Goal: Task Accomplishment & Management: Use online tool/utility

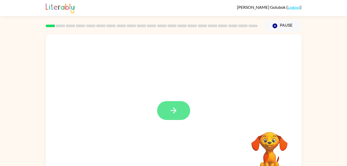
click at [168, 113] on button "button" at bounding box center [173, 110] width 33 height 19
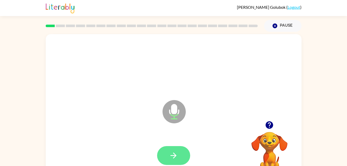
click at [175, 164] on button "button" at bounding box center [173, 155] width 33 height 19
click at [163, 157] on button "button" at bounding box center [173, 155] width 33 height 19
click at [174, 159] on icon "button" at bounding box center [173, 155] width 9 height 9
click at [180, 158] on button "button" at bounding box center [173, 155] width 33 height 19
click at [168, 156] on button "button" at bounding box center [173, 155] width 33 height 19
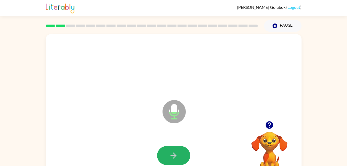
click at [162, 150] on button "button" at bounding box center [173, 155] width 33 height 19
click at [175, 155] on icon "button" at bounding box center [174, 155] width 6 height 6
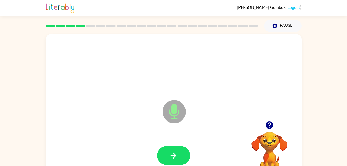
click at [175, 155] on icon "button" at bounding box center [174, 155] width 6 height 6
click at [176, 154] on icon "button" at bounding box center [173, 155] width 9 height 9
drag, startPoint x: 176, startPoint y: 154, endPoint x: 178, endPoint y: 151, distance: 3.5
click at [178, 151] on button "button" at bounding box center [173, 155] width 33 height 19
drag, startPoint x: 170, startPoint y: 158, endPoint x: 151, endPoint y: 154, distance: 19.6
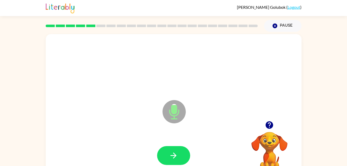
click at [151, 154] on div at bounding box center [173, 155] width 245 height 42
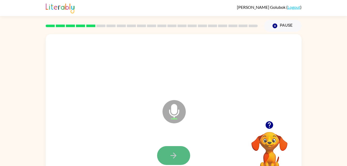
click at [167, 152] on button "button" at bounding box center [173, 155] width 33 height 19
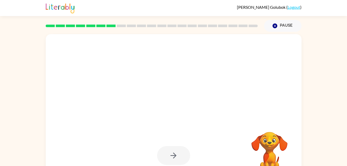
click at [167, 152] on div at bounding box center [173, 155] width 33 height 19
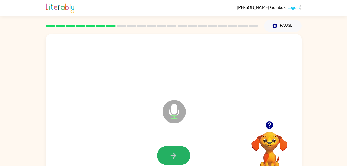
click at [167, 152] on button "button" at bounding box center [173, 155] width 33 height 19
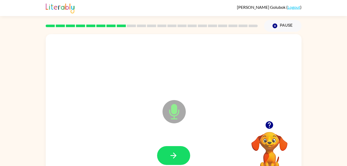
click at [167, 152] on button "button" at bounding box center [173, 155] width 33 height 19
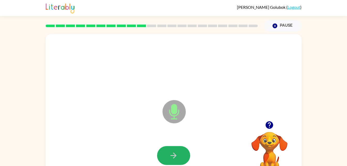
click at [167, 152] on button "button" at bounding box center [173, 155] width 33 height 19
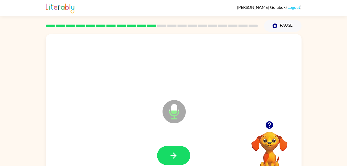
click at [167, 152] on button "button" at bounding box center [173, 155] width 33 height 19
click at [169, 150] on button "button" at bounding box center [173, 155] width 33 height 19
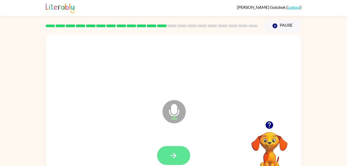
click at [169, 150] on button "button" at bounding box center [173, 155] width 33 height 19
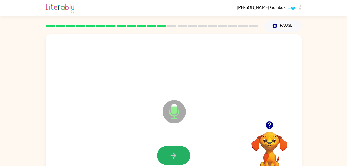
click at [169, 150] on button "button" at bounding box center [173, 155] width 33 height 19
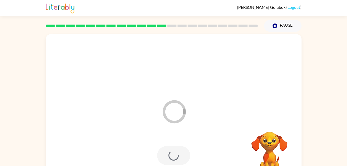
click at [169, 150] on div at bounding box center [173, 155] width 33 height 19
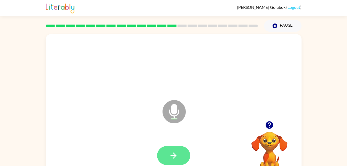
click at [164, 155] on button "button" at bounding box center [173, 155] width 33 height 19
click at [171, 150] on button "button" at bounding box center [173, 155] width 33 height 19
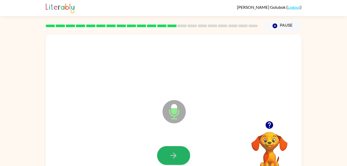
click at [171, 150] on button "button" at bounding box center [173, 155] width 33 height 19
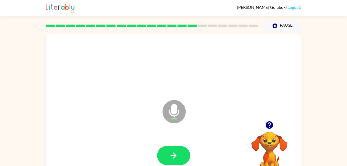
click at [171, 150] on button "button" at bounding box center [173, 155] width 33 height 19
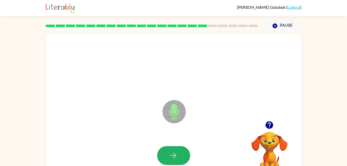
click at [171, 150] on button "button" at bounding box center [173, 155] width 33 height 19
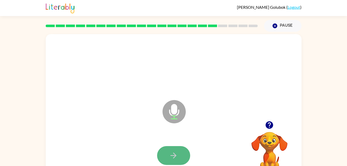
click at [171, 150] on button "button" at bounding box center [173, 155] width 33 height 19
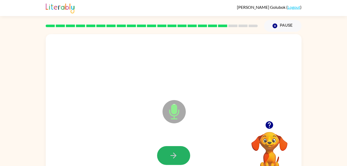
click at [171, 150] on button "button" at bounding box center [173, 155] width 33 height 19
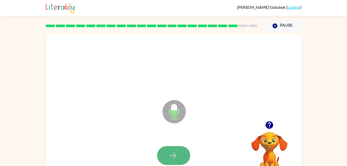
click at [171, 150] on button "button" at bounding box center [173, 155] width 33 height 19
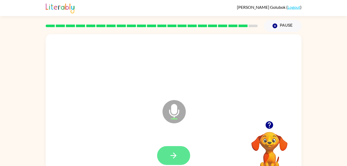
click at [171, 150] on button "button" at bounding box center [173, 155] width 33 height 19
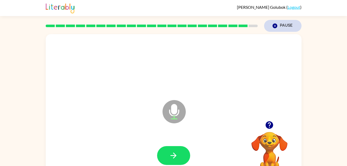
click at [277, 28] on icon "Pause" at bounding box center [275, 26] width 6 height 6
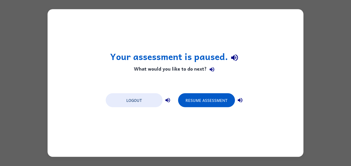
click at [319, 44] on div "Your assessment is paused. What would you like to do next? Logout Resume Assess…" at bounding box center [175, 83] width 351 height 166
click at [319, 42] on div "Your assessment is paused. What would you like to do next? Logout Resume Assess…" at bounding box center [175, 83] width 351 height 166
click at [314, 38] on div "Your assessment is paused. What would you like to do next? Logout Resume Assess…" at bounding box center [175, 83] width 351 height 166
click at [309, 33] on div "Your assessment is paused. What would you like to do next? Logout Resume Assess…" at bounding box center [175, 83] width 351 height 166
click at [308, 25] on div "Your assessment is paused. What would you like to do next? Logout Resume Assess…" at bounding box center [175, 83] width 351 height 166
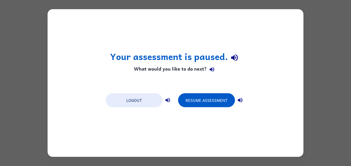
click at [340, 140] on div "Your assessment is paused. What would you like to do next? Logout Resume Assess…" at bounding box center [175, 83] width 351 height 166
click at [339, 136] on div "Your assessment is paused. What would you like to do next? Logout Resume Assess…" at bounding box center [175, 83] width 351 height 166
click at [338, 132] on div "Your assessment is paused. What would you like to do next? Logout Resume Assess…" at bounding box center [175, 83] width 351 height 166
click at [344, 133] on div "Your assessment is paused. What would you like to do next? Logout Resume Assess…" at bounding box center [175, 83] width 351 height 166
click at [340, 133] on div "Your assessment is paused. What would you like to do next? Logout Resume Assess…" at bounding box center [175, 83] width 351 height 166
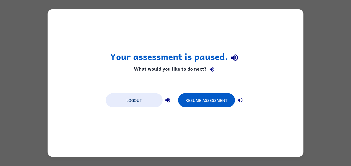
click at [338, 136] on div "Your assessment is paused. What would you like to do next? Logout Resume Assess…" at bounding box center [175, 83] width 351 height 166
click at [344, 135] on div "Your assessment is paused. What would you like to do next? Logout Resume Assess…" at bounding box center [175, 83] width 351 height 166
click at [347, 133] on div "Your assessment is paused. What would you like to do next? Logout Resume Assess…" at bounding box center [175, 83] width 351 height 166
click at [332, 153] on div "Your assessment is paused. What would you like to do next? Logout Resume Assess…" at bounding box center [175, 83] width 351 height 166
click at [326, 149] on div "Your assessment is paused. What would you like to do next? Logout Resume Assess…" at bounding box center [175, 83] width 351 height 166
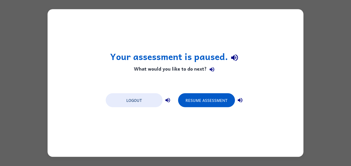
click at [329, 144] on div "Your assessment is paused. What would you like to do next? Logout Resume Assess…" at bounding box center [175, 83] width 351 height 166
click at [334, 55] on div "Your assessment is paused. What would you like to do next? Logout Resume Assess…" at bounding box center [175, 83] width 351 height 166
click at [309, 6] on div "Your assessment is paused. What would you like to do next? Logout Resume Assess…" at bounding box center [175, 83] width 351 height 166
click at [333, 79] on div "Your assessment is paused. What would you like to do next? Logout Resume Assess…" at bounding box center [175, 83] width 351 height 166
click at [204, 101] on button "Resume Assessment" at bounding box center [206, 100] width 57 height 14
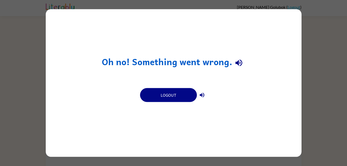
click at [26, 69] on div "Oh no! Something went wrong. Logout" at bounding box center [173, 83] width 347 height 166
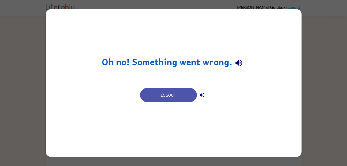
scroll to position [1, 0]
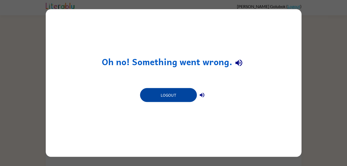
click at [170, 94] on button "Logout" at bounding box center [168, 95] width 57 height 14
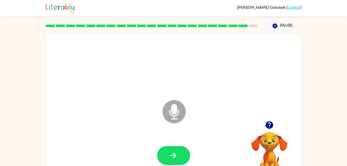
click at [332, 104] on div "Microphone The Microphone is here when it is your turn to talk Your browser mus…" at bounding box center [173, 107] width 347 height 150
click at [173, 151] on icon "button" at bounding box center [173, 155] width 9 height 9
click at [176, 114] on icon at bounding box center [174, 111] width 23 height 23
click at [175, 115] on icon "Microphone The Microphone is here when it is your turn to talk" at bounding box center [200, 118] width 78 height 39
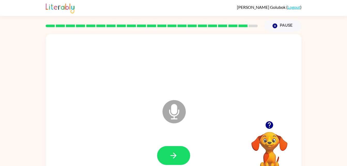
click at [175, 152] on icon "button" at bounding box center [173, 155] width 9 height 9
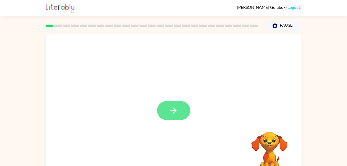
click at [171, 116] on button "button" at bounding box center [173, 110] width 33 height 19
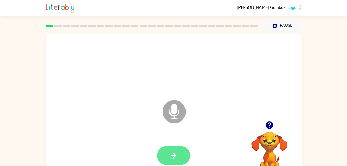
click at [164, 153] on button "button" at bounding box center [173, 155] width 33 height 19
click at [160, 158] on button "button" at bounding box center [173, 155] width 33 height 19
click at [170, 155] on icon "button" at bounding box center [173, 155] width 9 height 9
click at [182, 156] on button "button" at bounding box center [173, 155] width 33 height 19
click at [174, 155] on icon "button" at bounding box center [174, 155] width 6 height 6
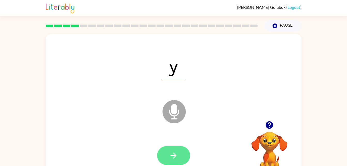
click at [170, 156] on icon "button" at bounding box center [173, 155] width 9 height 9
click at [181, 153] on button "button" at bounding box center [173, 155] width 33 height 19
click at [171, 164] on button "button" at bounding box center [173, 155] width 33 height 19
click at [183, 155] on button "button" at bounding box center [173, 155] width 33 height 19
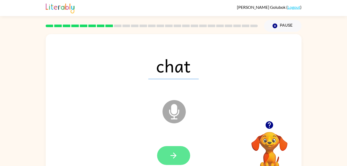
click at [183, 160] on button "button" at bounding box center [173, 155] width 33 height 19
click at [174, 157] on icon "button" at bounding box center [174, 155] width 6 height 6
click at [172, 151] on icon "button" at bounding box center [173, 155] width 9 height 9
click at [171, 148] on button "button" at bounding box center [173, 155] width 33 height 19
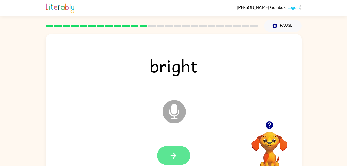
click at [171, 163] on button "button" at bounding box center [173, 155] width 33 height 19
click at [186, 159] on button "button" at bounding box center [173, 155] width 33 height 19
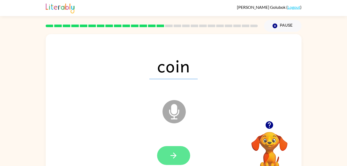
click at [173, 159] on icon "button" at bounding box center [173, 155] width 9 height 9
click at [174, 153] on icon "button" at bounding box center [173, 155] width 9 height 9
click at [173, 154] on icon "button" at bounding box center [173, 155] width 9 height 9
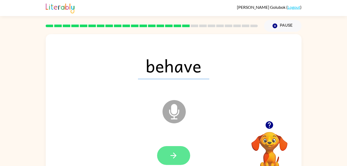
click at [162, 150] on button "button" at bounding box center [173, 155] width 33 height 19
click at [182, 154] on button "button" at bounding box center [173, 155] width 33 height 19
click at [179, 162] on button "button" at bounding box center [173, 155] width 33 height 19
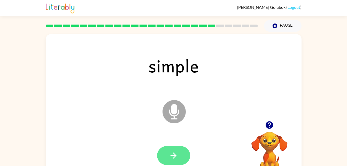
click at [179, 152] on button "button" at bounding box center [173, 155] width 33 height 19
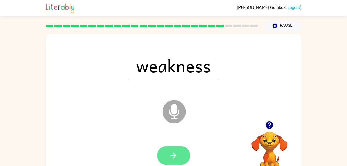
click at [163, 157] on button "button" at bounding box center [173, 155] width 33 height 19
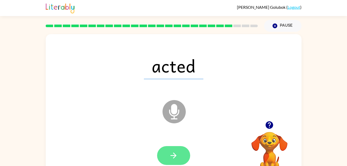
click at [183, 158] on button "button" at bounding box center [173, 155] width 33 height 19
click at [163, 155] on button "button" at bounding box center [173, 155] width 33 height 19
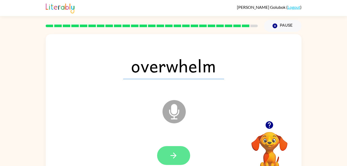
click at [178, 153] on button "button" at bounding box center [173, 155] width 33 height 19
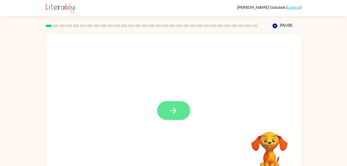
click at [183, 109] on button "button" at bounding box center [173, 110] width 33 height 19
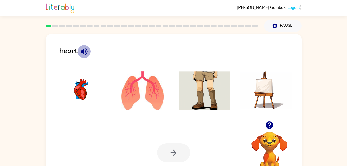
click at [82, 49] on icon "button" at bounding box center [84, 51] width 9 height 9
click at [76, 83] on img at bounding box center [81, 90] width 52 height 39
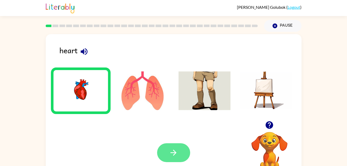
click at [164, 150] on button "button" at bounding box center [173, 152] width 33 height 19
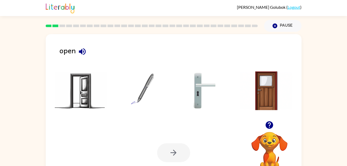
click at [82, 51] on icon "button" at bounding box center [82, 51] width 9 height 9
click at [78, 96] on img at bounding box center [81, 90] width 52 height 39
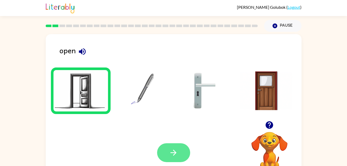
click at [178, 150] on button "button" at bounding box center [173, 152] width 33 height 19
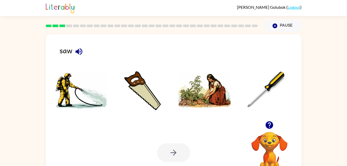
click at [78, 52] on icon "button" at bounding box center [78, 51] width 7 height 7
click at [148, 100] on img at bounding box center [143, 90] width 52 height 39
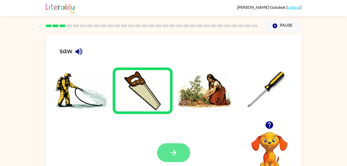
click at [177, 150] on icon "button" at bounding box center [173, 152] width 9 height 9
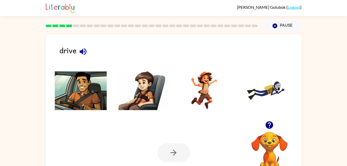
click at [79, 85] on img at bounding box center [81, 90] width 52 height 39
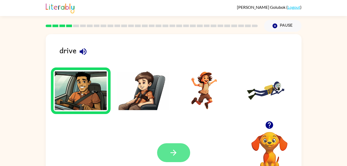
click at [176, 144] on button "button" at bounding box center [173, 152] width 33 height 19
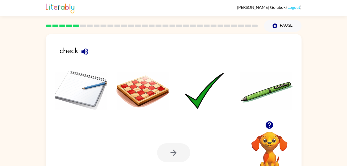
click at [212, 101] on img at bounding box center [205, 90] width 52 height 39
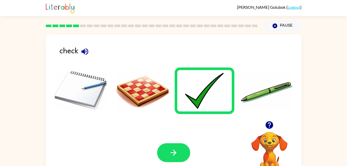
click at [212, 101] on img at bounding box center [205, 90] width 52 height 39
click at [187, 145] on div at bounding box center [173, 152] width 33 height 19
click at [173, 157] on icon "button" at bounding box center [173, 152] width 9 height 9
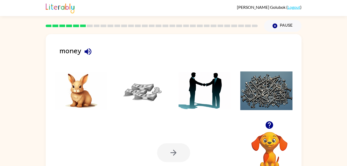
click at [146, 119] on div at bounding box center [173, 92] width 245 height 58
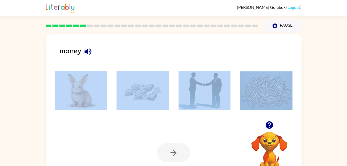
click at [146, 119] on div at bounding box center [173, 92] width 245 height 58
click at [147, 87] on img at bounding box center [143, 90] width 52 height 39
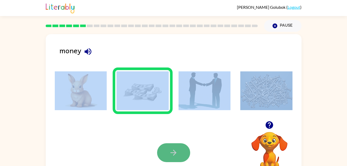
click at [175, 147] on button "button" at bounding box center [173, 152] width 33 height 19
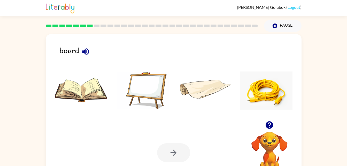
click at [148, 93] on img at bounding box center [143, 90] width 52 height 39
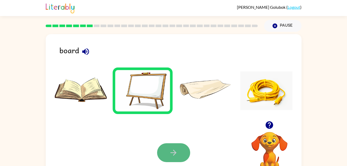
click at [175, 153] on icon "button" at bounding box center [174, 153] width 6 height 6
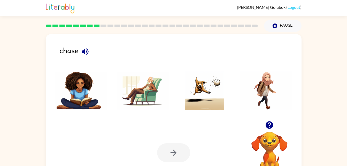
click at [209, 77] on img at bounding box center [205, 90] width 52 height 39
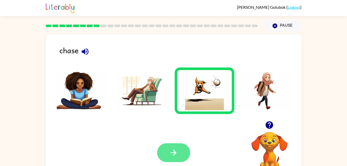
click at [171, 154] on icon "button" at bounding box center [173, 152] width 9 height 9
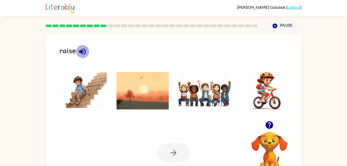
click at [82, 51] on icon "button" at bounding box center [82, 51] width 7 height 7
click at [203, 95] on img at bounding box center [205, 90] width 52 height 39
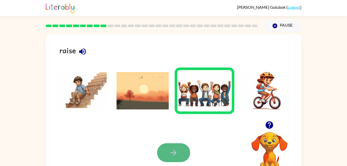
click at [174, 149] on icon "button" at bounding box center [173, 152] width 9 height 9
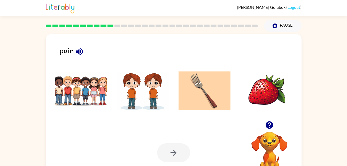
click at [149, 94] on img at bounding box center [143, 90] width 52 height 39
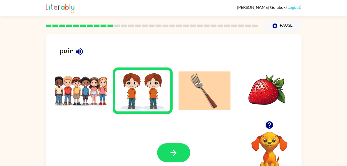
click at [149, 94] on img at bounding box center [143, 90] width 52 height 39
click at [179, 151] on button "button" at bounding box center [173, 152] width 33 height 19
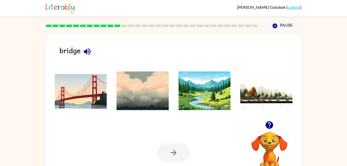
click at [98, 93] on img at bounding box center [81, 90] width 52 height 39
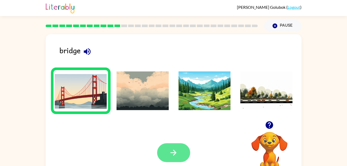
click at [170, 154] on icon "button" at bounding box center [173, 152] width 9 height 9
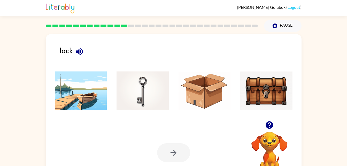
click at [138, 90] on img at bounding box center [143, 90] width 52 height 39
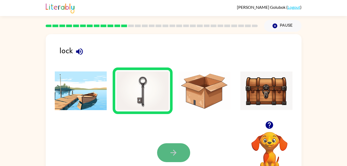
click at [172, 153] on icon "button" at bounding box center [174, 153] width 6 height 6
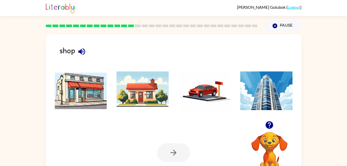
click at [84, 82] on img at bounding box center [81, 90] width 52 height 39
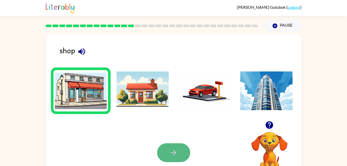
click at [175, 158] on button "button" at bounding box center [173, 152] width 33 height 19
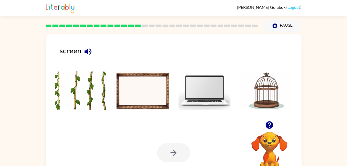
click at [88, 53] on icon "button" at bounding box center [87, 51] width 7 height 7
click at [202, 89] on img at bounding box center [205, 90] width 52 height 39
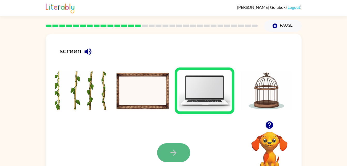
click at [174, 151] on icon "button" at bounding box center [173, 152] width 9 height 9
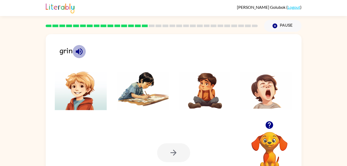
click at [79, 50] on icon "button" at bounding box center [79, 51] width 7 height 7
click at [260, 93] on img at bounding box center [266, 90] width 52 height 39
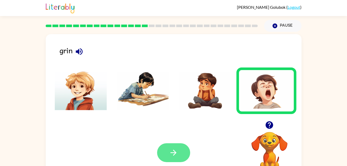
click at [171, 151] on icon "button" at bounding box center [173, 152] width 9 height 9
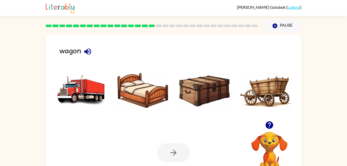
click at [260, 95] on img at bounding box center [266, 90] width 52 height 39
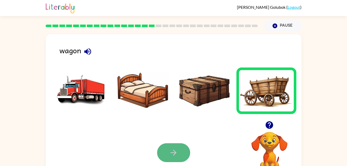
click at [170, 152] on icon "button" at bounding box center [173, 152] width 9 height 9
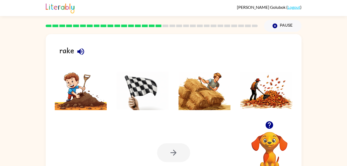
click at [260, 87] on img at bounding box center [266, 90] width 52 height 39
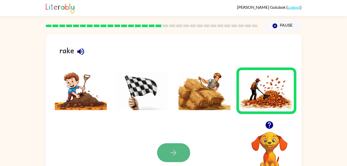
click at [176, 154] on icon "button" at bounding box center [173, 152] width 9 height 9
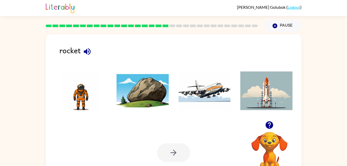
click at [275, 94] on img at bounding box center [266, 90] width 52 height 39
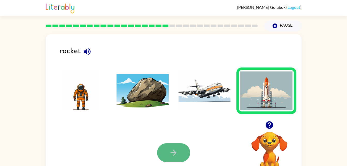
click at [171, 150] on icon "button" at bounding box center [173, 152] width 9 height 9
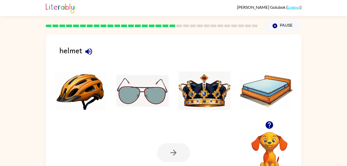
click at [68, 97] on img at bounding box center [81, 90] width 52 height 39
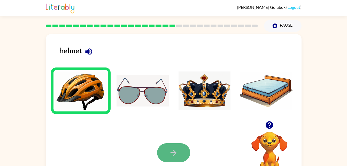
click at [166, 154] on button "button" at bounding box center [173, 152] width 33 height 19
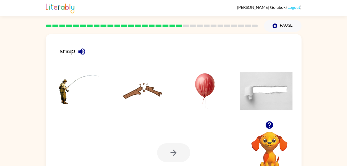
click at [136, 89] on img at bounding box center [143, 90] width 52 height 39
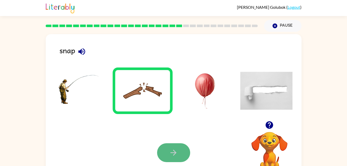
click at [180, 147] on button "button" at bounding box center [173, 152] width 33 height 19
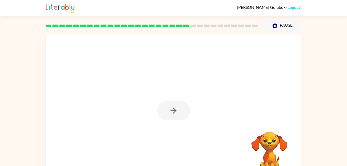
click at [130, 110] on div at bounding box center [174, 108] width 256 height 148
click at [183, 113] on button "button" at bounding box center [173, 110] width 33 height 19
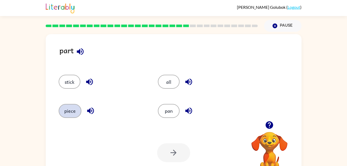
click at [66, 108] on button "piece" at bounding box center [70, 111] width 23 height 14
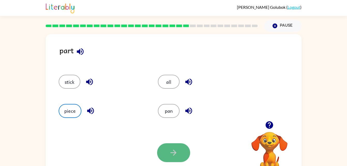
click at [167, 158] on button "button" at bounding box center [173, 152] width 33 height 19
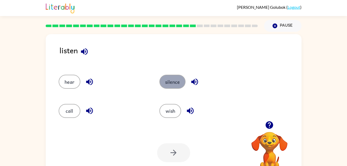
click at [177, 81] on button "silence" at bounding box center [172, 82] width 26 height 14
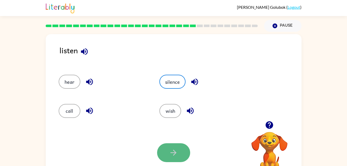
click at [172, 151] on icon "button" at bounding box center [173, 152] width 9 height 9
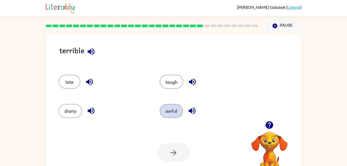
click at [172, 107] on button "awful" at bounding box center [171, 111] width 23 height 14
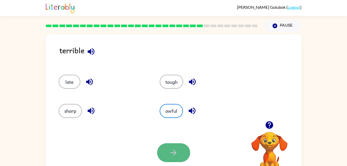
click at [176, 146] on button "button" at bounding box center [173, 152] width 33 height 19
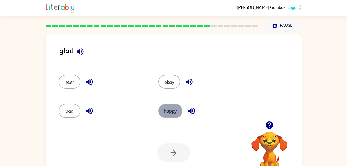
click at [175, 112] on button "happy" at bounding box center [170, 111] width 24 height 14
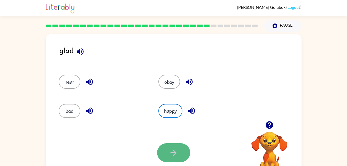
click at [168, 155] on button "button" at bounding box center [173, 152] width 33 height 19
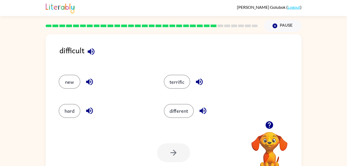
click at [149, 133] on div "Your browser must support playing .mp4 files to use Literably. Please try using…" at bounding box center [174, 153] width 256 height 58
click at [74, 109] on button "hard" at bounding box center [70, 111] width 22 height 14
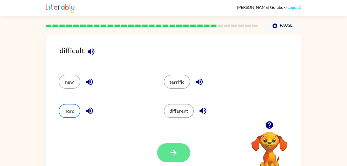
click at [170, 152] on icon "button" at bounding box center [173, 152] width 9 height 9
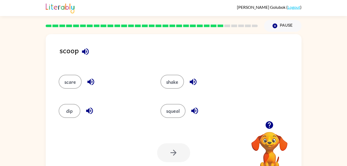
click at [194, 110] on icon "button" at bounding box center [194, 110] width 7 height 7
click at [88, 109] on icon "button" at bounding box center [89, 110] width 7 height 7
click at [65, 111] on button "dip" at bounding box center [70, 111] width 22 height 14
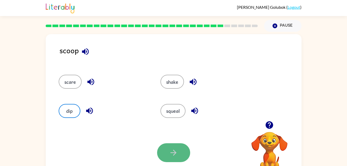
click at [171, 155] on icon "button" at bounding box center [173, 152] width 9 height 9
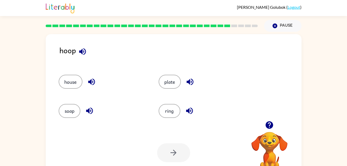
click at [168, 93] on div "plate" at bounding box center [199, 79] width 100 height 29
click at [168, 82] on button "plate" at bounding box center [170, 82] width 22 height 14
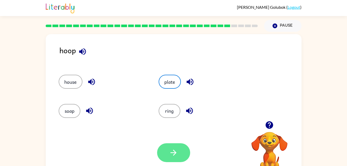
click at [173, 152] on icon "button" at bounding box center [173, 152] width 9 height 9
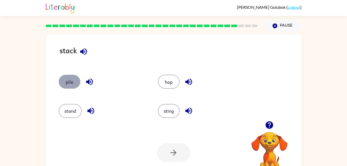
click at [73, 83] on button "pile" at bounding box center [70, 82] width 22 height 14
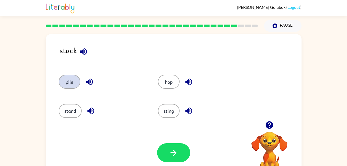
click at [73, 83] on button "pile" at bounding box center [70, 82] width 22 height 14
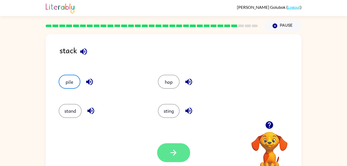
click at [166, 157] on button "button" at bounding box center [173, 152] width 33 height 19
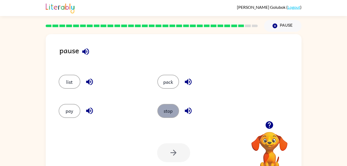
click at [167, 113] on button "stop" at bounding box center [168, 111] width 22 height 14
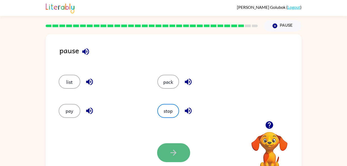
click at [175, 158] on button "button" at bounding box center [173, 152] width 33 height 19
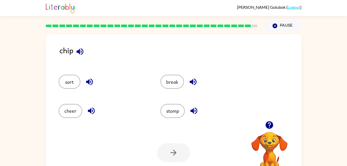
click at [80, 52] on icon "button" at bounding box center [79, 51] width 9 height 9
click at [95, 109] on icon "button" at bounding box center [91, 110] width 9 height 9
click at [91, 79] on icon "button" at bounding box center [89, 81] width 9 height 9
click at [191, 81] on icon "button" at bounding box center [193, 82] width 7 height 7
click at [194, 106] on button "button" at bounding box center [193, 110] width 13 height 13
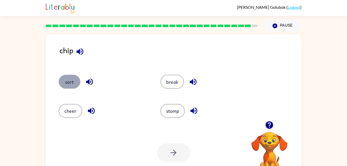
click at [75, 83] on button "sort" at bounding box center [70, 82] width 22 height 14
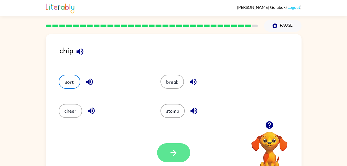
click at [165, 147] on button "button" at bounding box center [173, 152] width 33 height 19
